Goal: Transaction & Acquisition: Purchase product/service

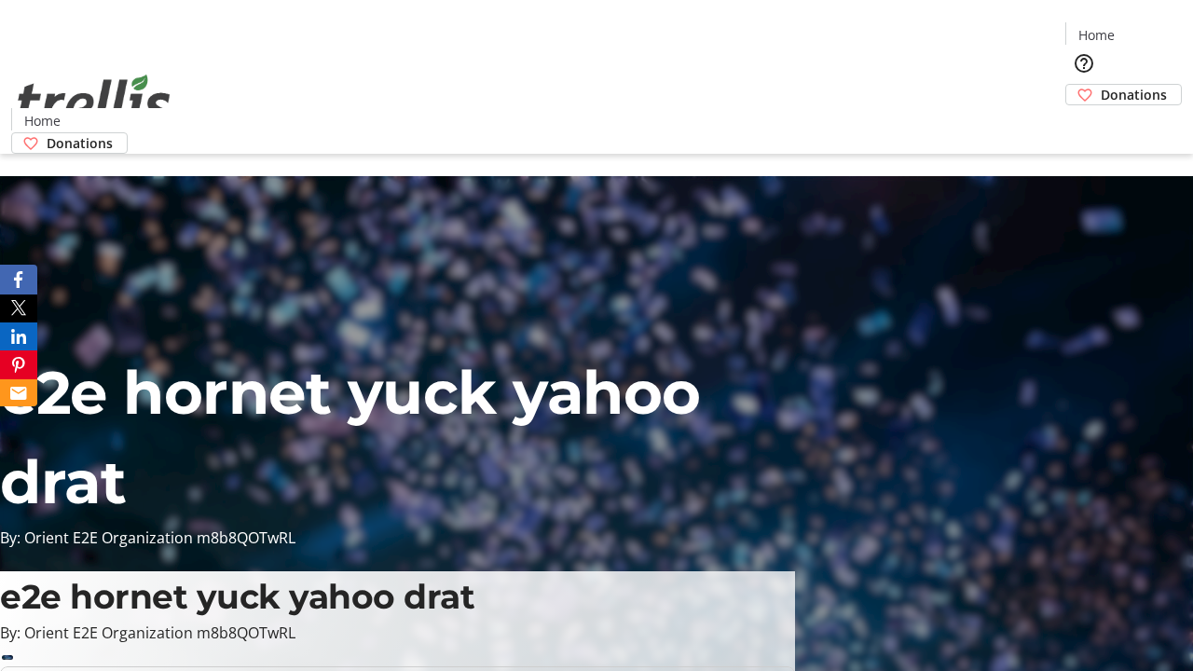
click at [1101, 85] on span "Donations" at bounding box center [1134, 95] width 66 height 20
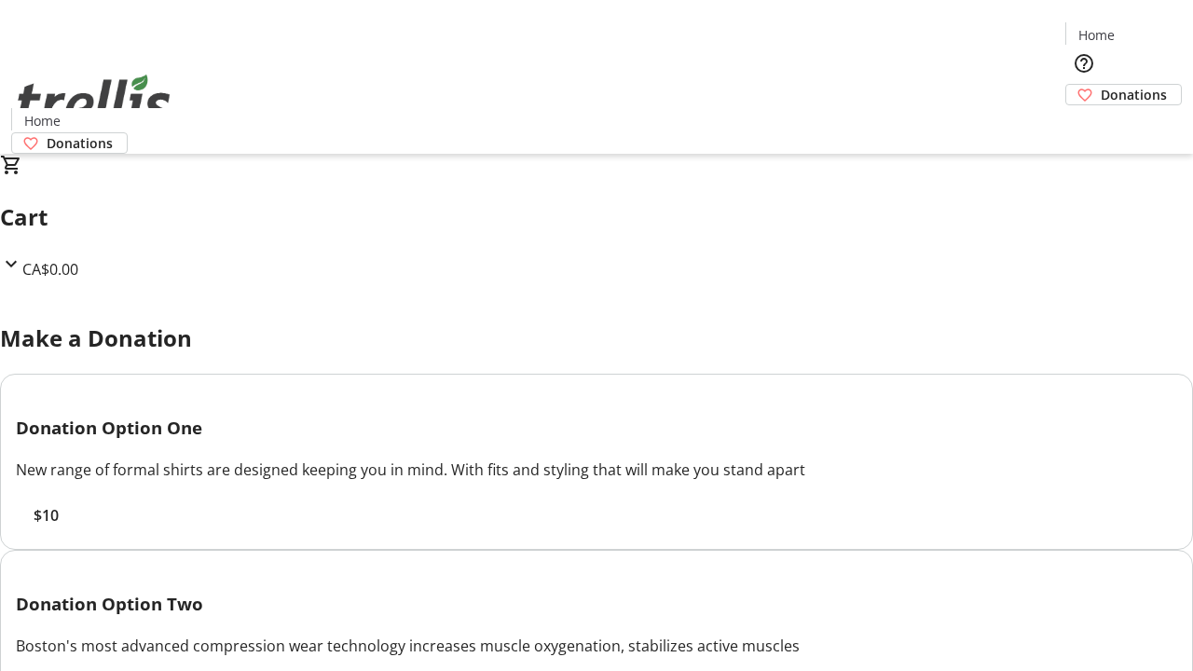
select select "CA"
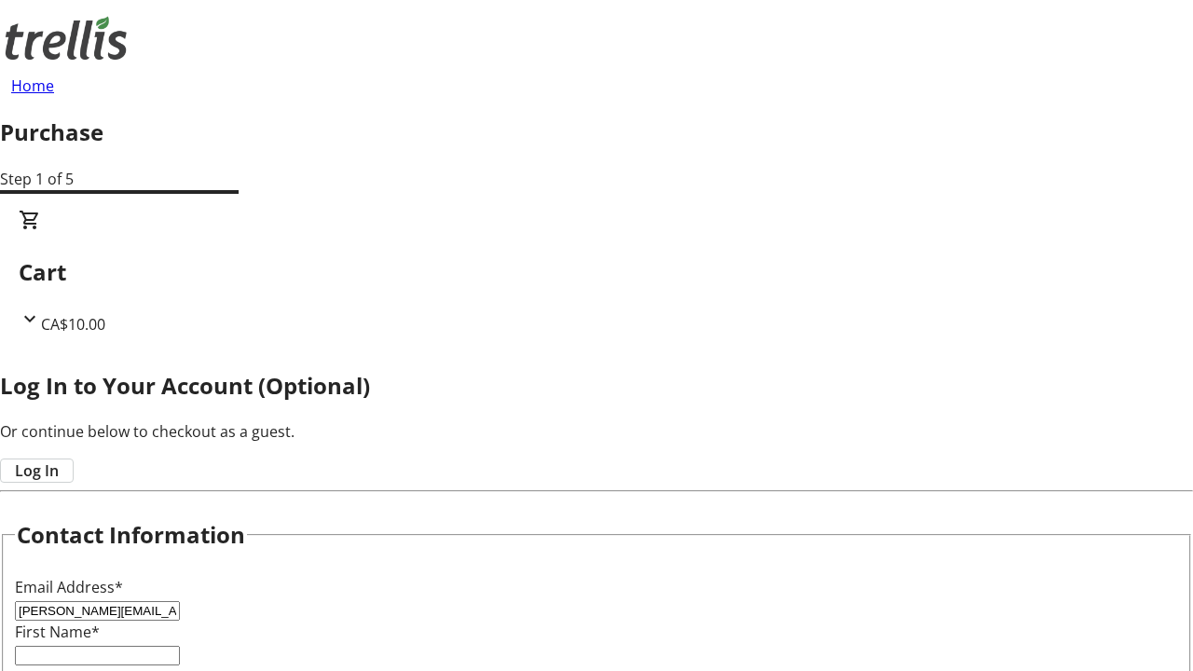
type input "[PERSON_NAME][EMAIL_ADDRESS][DOMAIN_NAME]"
type input "[PERSON_NAME]"
type input "[STREET_ADDRESS][PERSON_NAME]"
type input "Kelowna"
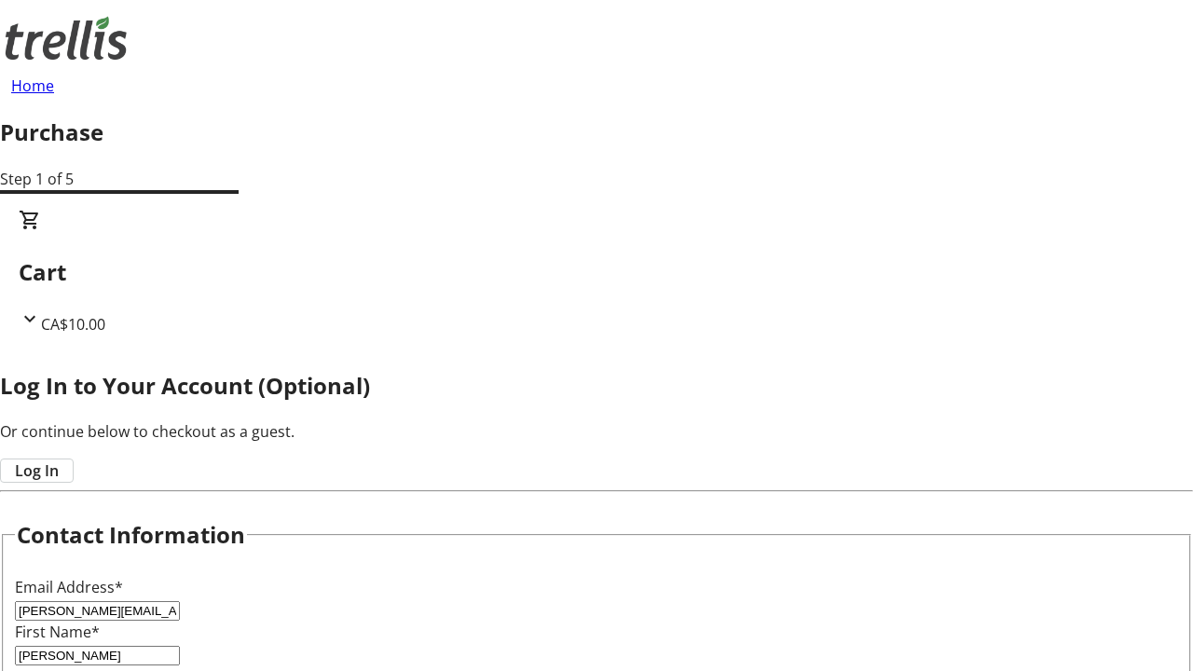
select select "BC"
type input "Kelowna"
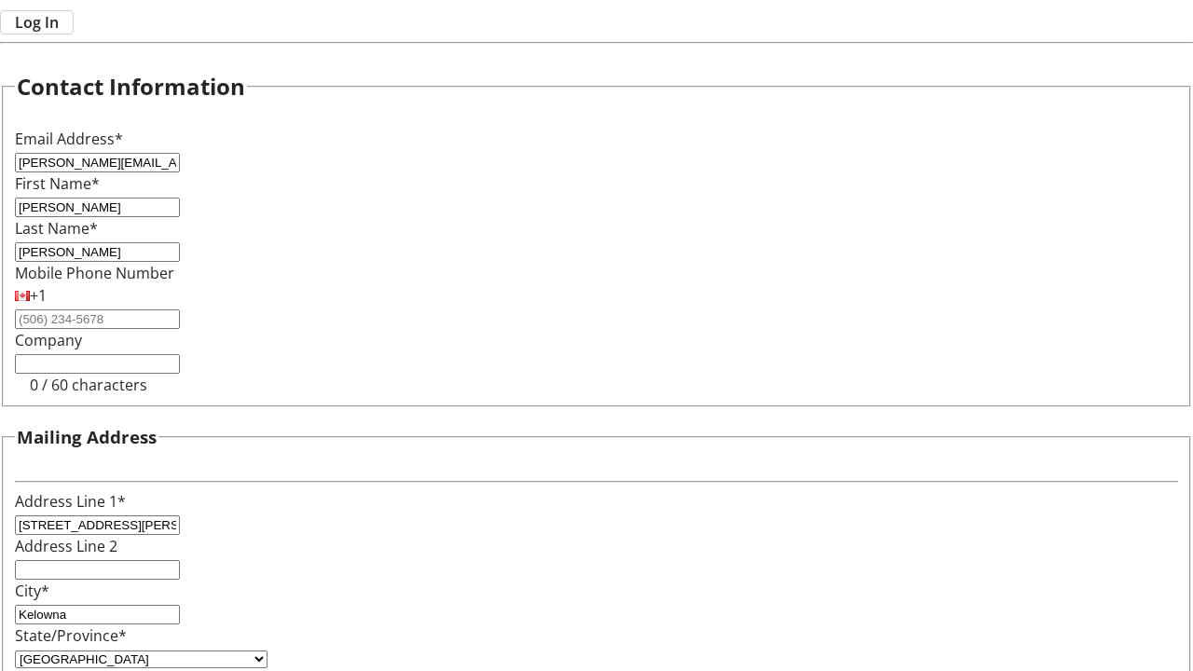
type input "V1Y 0C2"
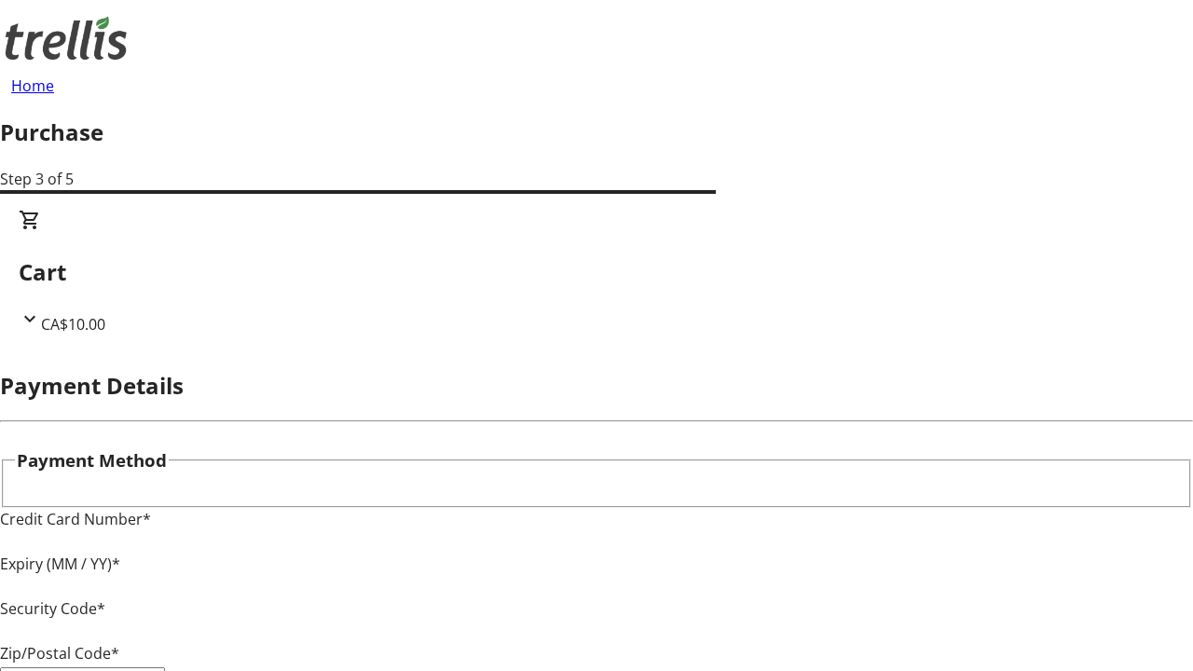
type input "V1Y 0C2"
